Goal: Task Accomplishment & Management: Use online tool/utility

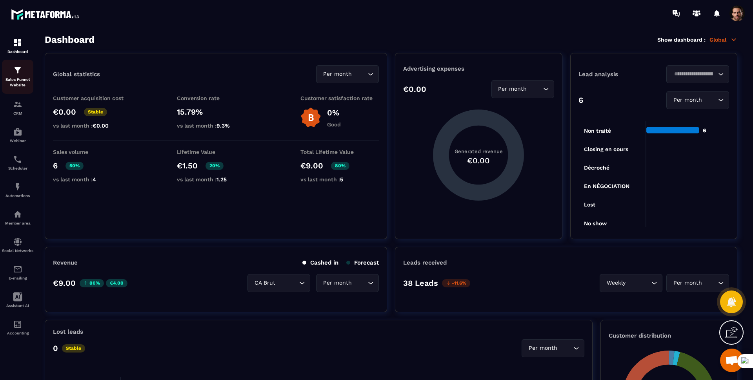
click at [20, 79] on p "Sales Funnel Website" at bounding box center [17, 82] width 31 height 11
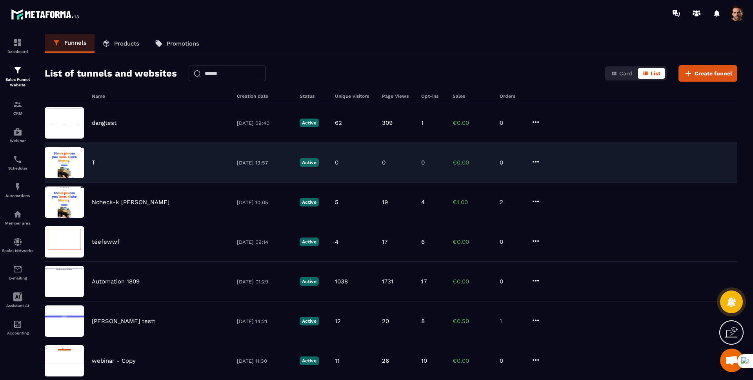
click at [129, 164] on div "T" at bounding box center [160, 162] width 137 height 7
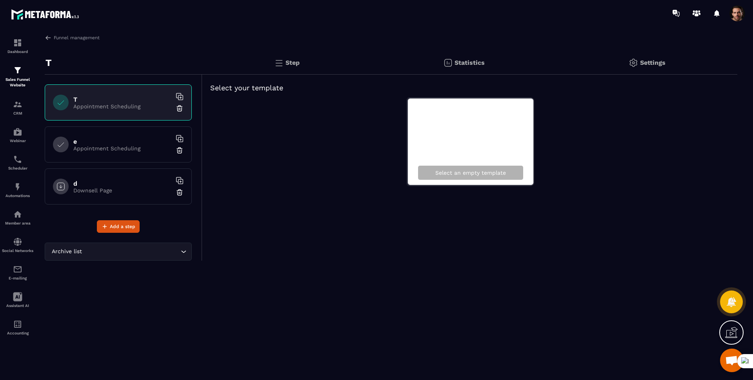
click at [107, 193] on div "d Downsell Page" at bounding box center [118, 186] width 147 height 36
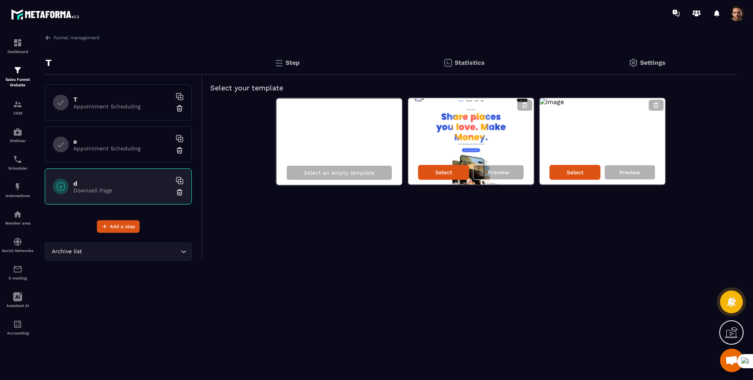
click at [140, 102] on h6 "T" at bounding box center [122, 99] width 98 height 7
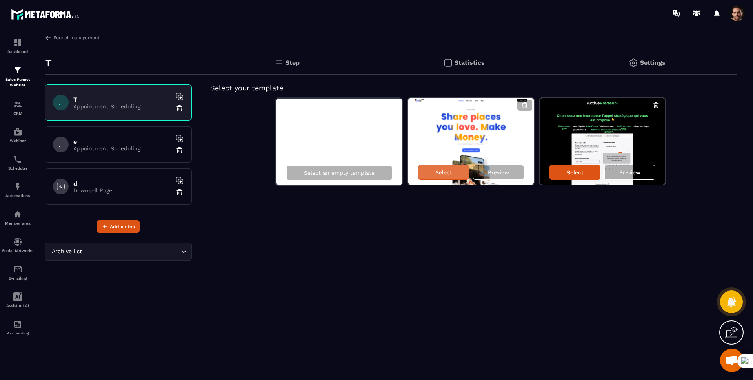
click at [452, 173] on div "Select" at bounding box center [443, 172] width 51 height 15
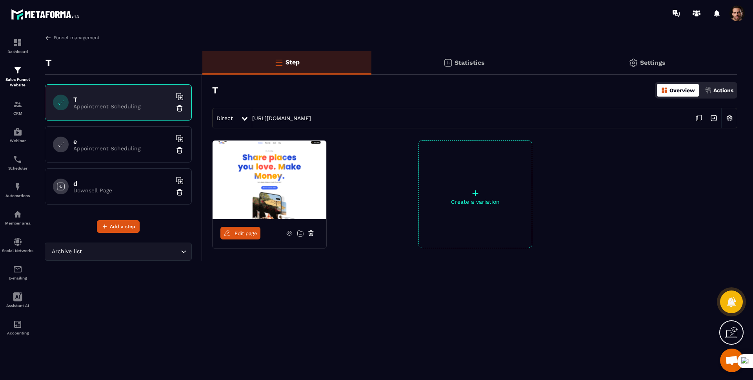
click at [402, 142] on div "Edit page + Create a variation" at bounding box center [469, 213] width 535 height 147
click at [739, 13] on span at bounding box center [738, 13] width 16 height 16
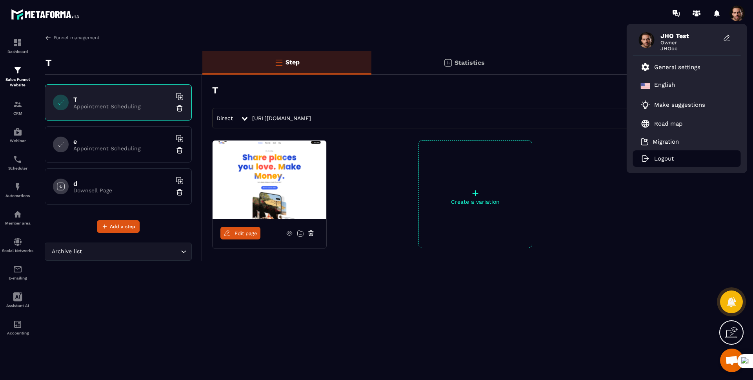
click at [669, 160] on p "Logout" at bounding box center [664, 158] width 20 height 7
